Goal: Information Seeking & Learning: Learn about a topic

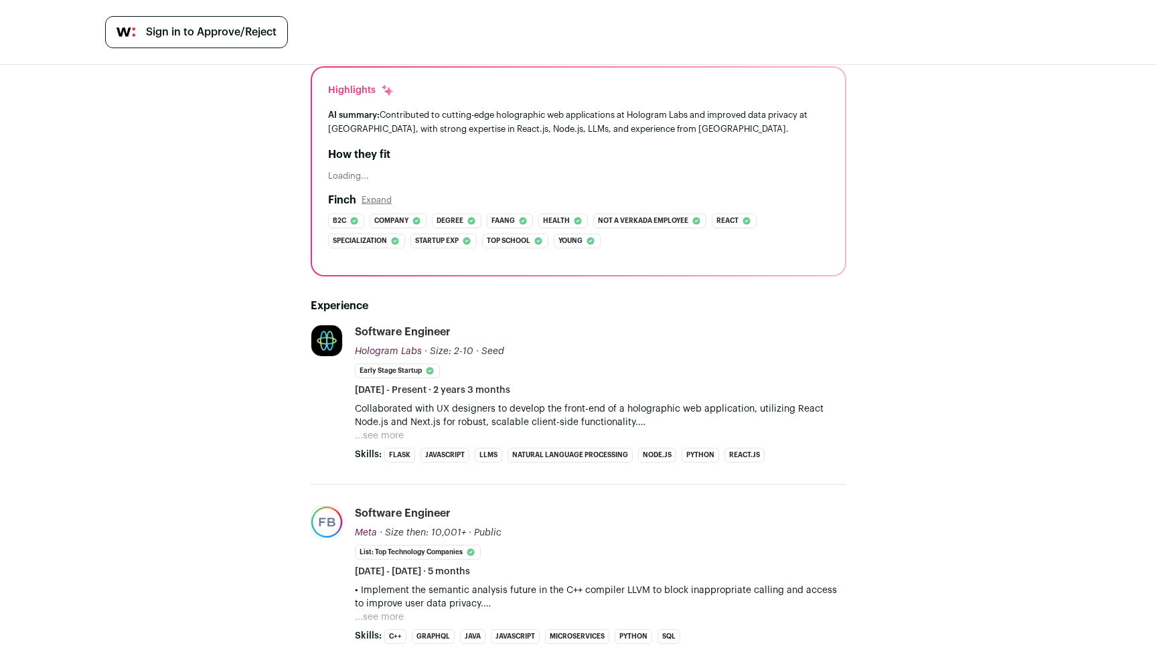
scroll to position [202, 0]
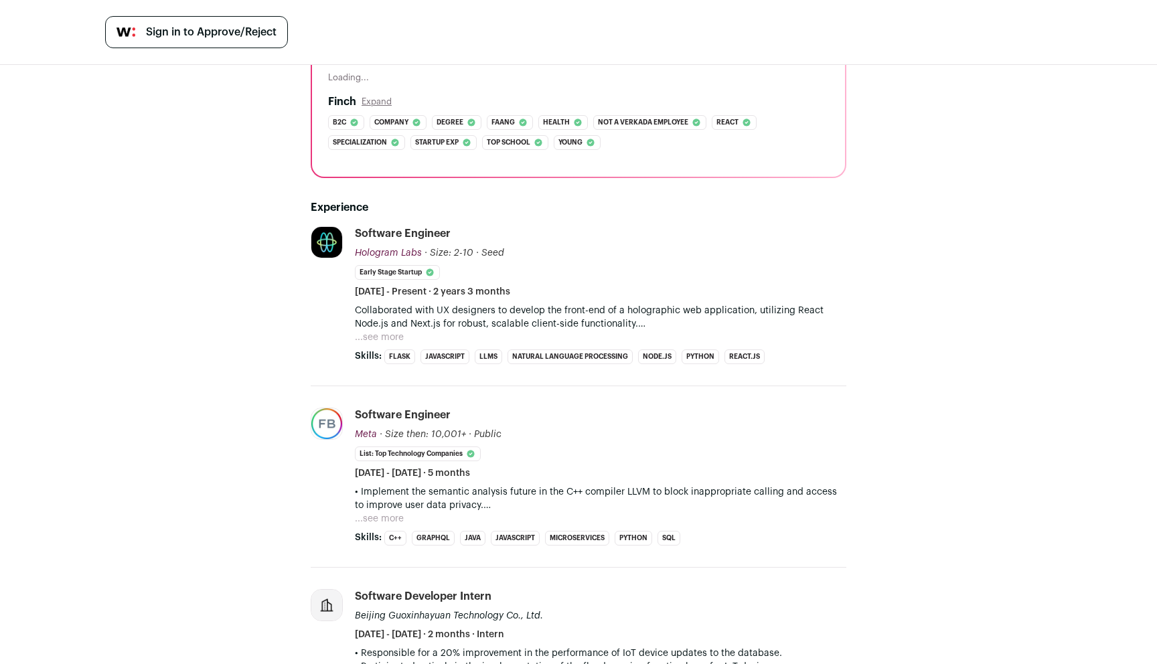
click at [391, 307] on p "Collaborated with UX designers to develop the front-end of a holographic web ap…" at bounding box center [601, 317] width 492 height 27
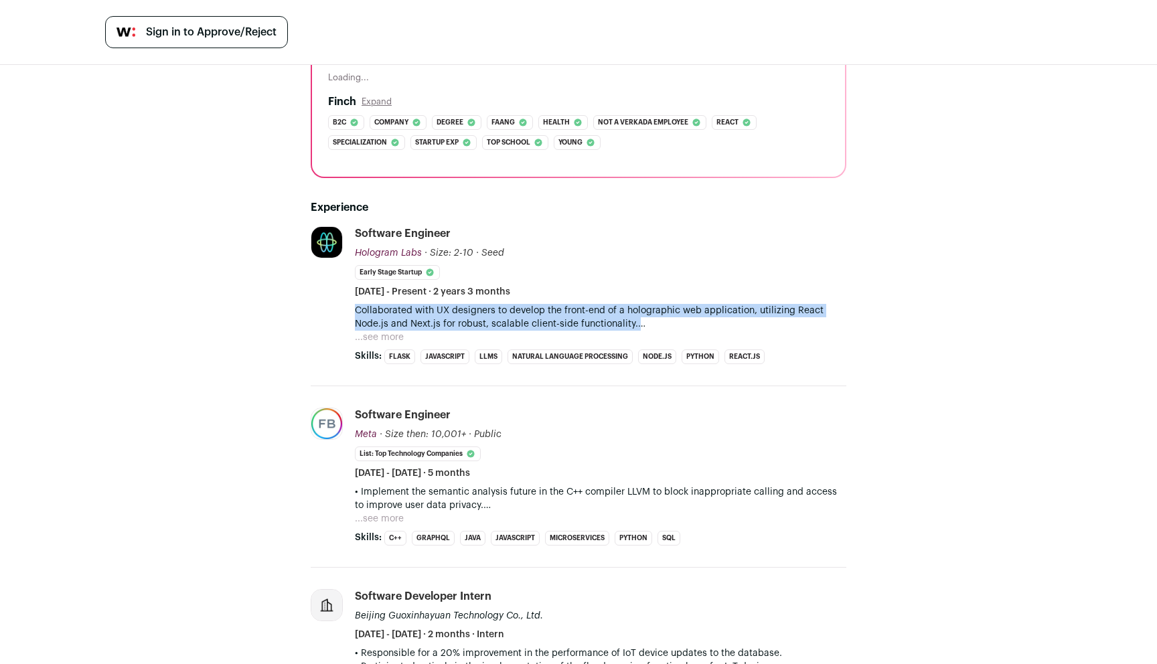
click at [391, 307] on p "Collaborated with UX designers to develop the front-end of a holographic web ap…" at bounding box center [601, 317] width 492 height 27
click at [392, 309] on p "Collaborated with UX designers to develop the front-end of a holographic web ap…" at bounding box center [601, 317] width 492 height 27
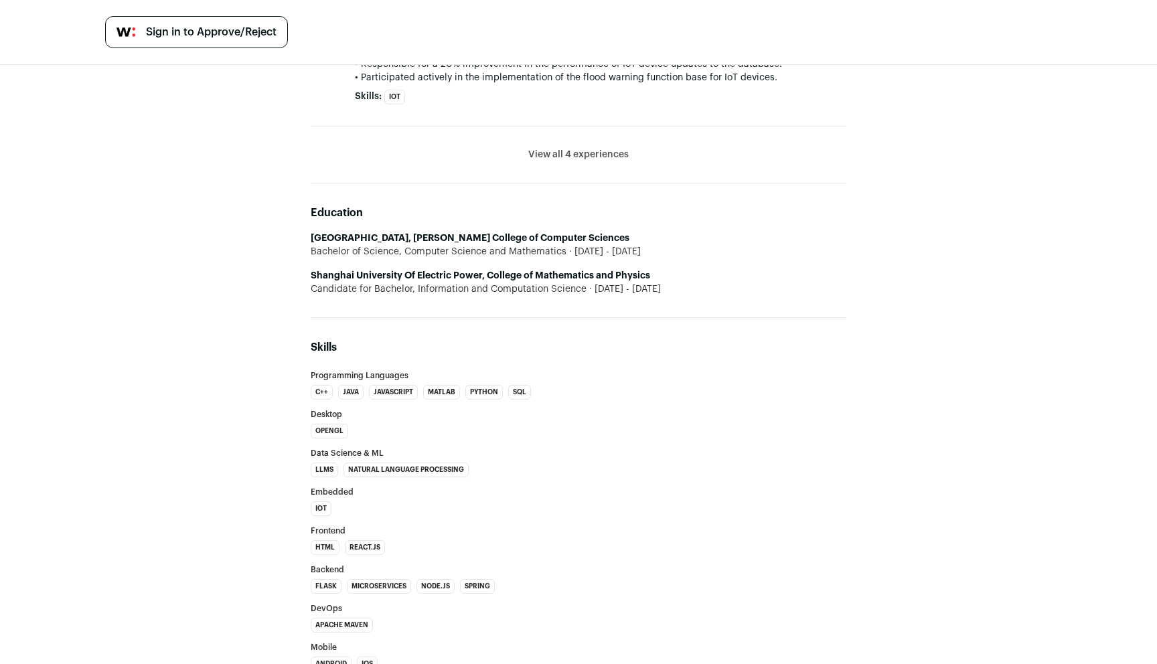
scroll to position [792, 0]
drag, startPoint x: 284, startPoint y: 273, endPoint x: 482, endPoint y: 281, distance: 197.8
click at [482, 281] on div "ZH [PERSON_NAME] 3 YOE [US_STATE], [GEOGRAPHIC_DATA], [GEOGRAPHIC_DATA] softwar…" at bounding box center [579, 32] width 600 height 1519
